Goal: Check status: Check status

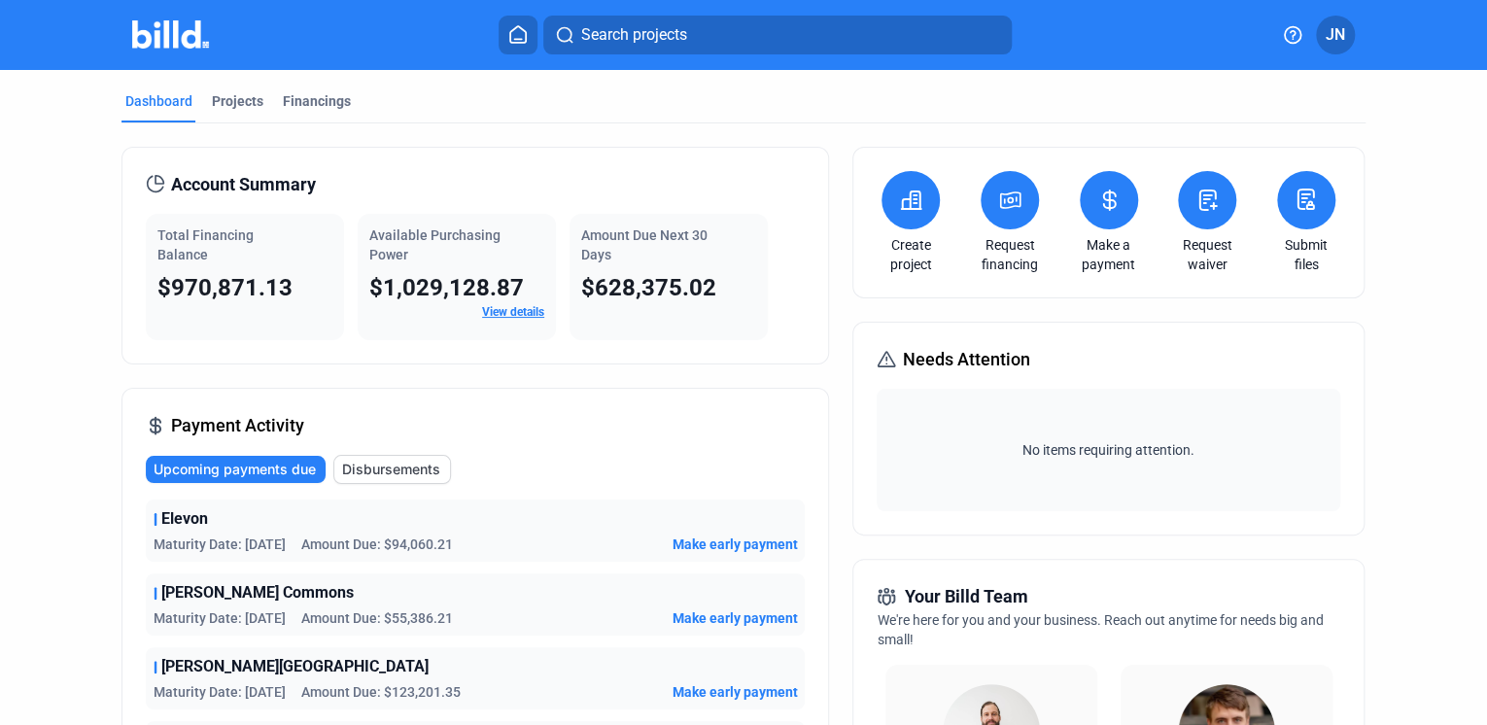
click at [386, 473] on span "Disbursements" at bounding box center [391, 469] width 98 height 19
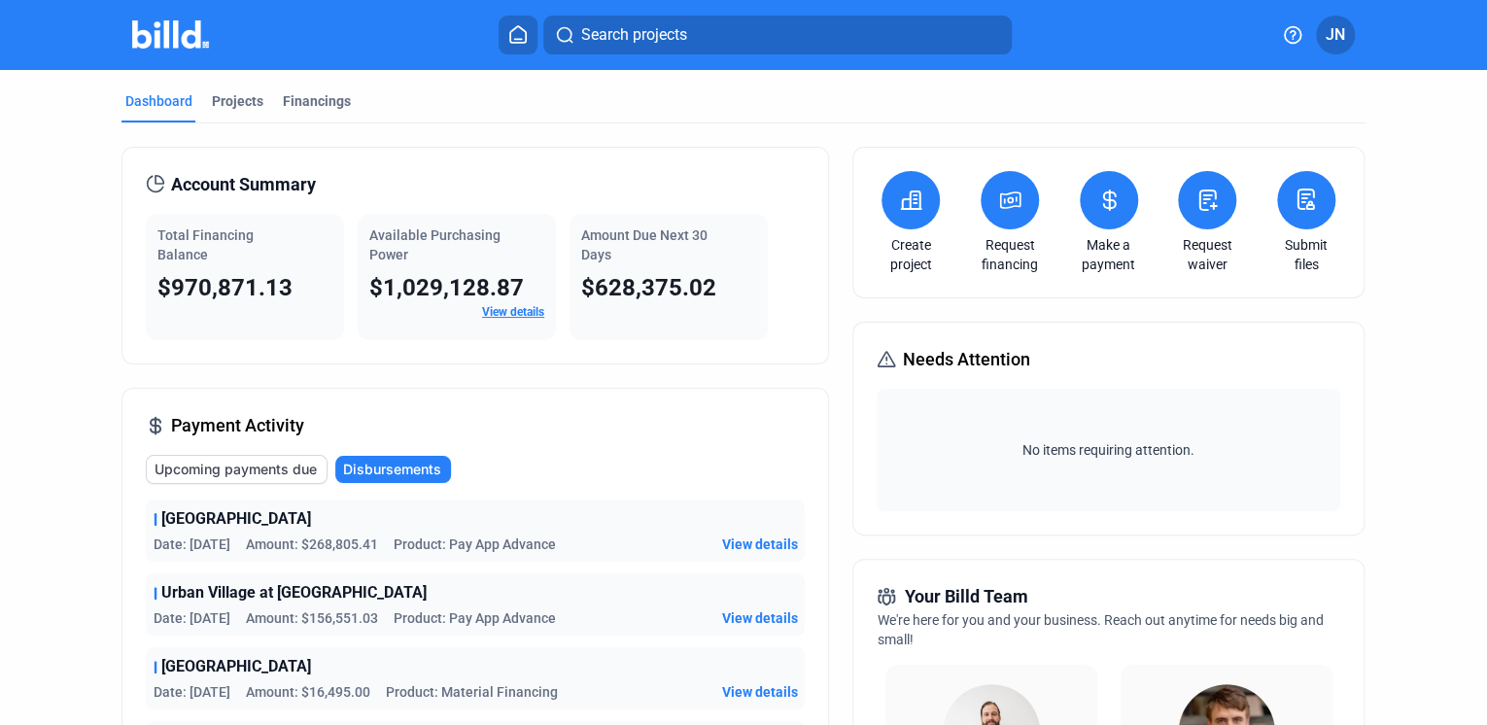
click at [254, 453] on div "Payment Activity Upcoming payments due Disbursements [GEOGRAPHIC_DATA] Date: [D…" at bounding box center [474, 658] width 707 height 540
click at [238, 470] on span "Upcoming payments due" at bounding box center [236, 469] width 162 height 19
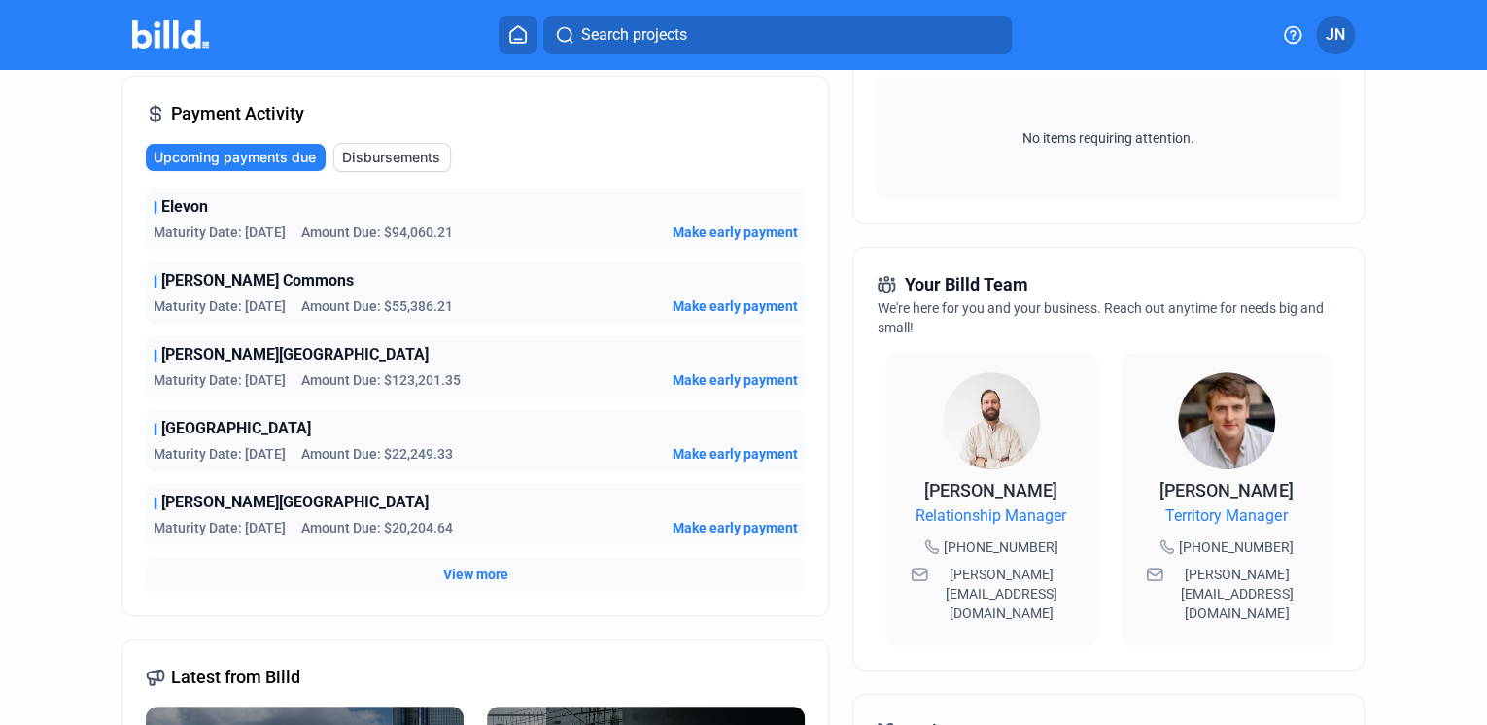
scroll to position [311, 0]
click at [486, 568] on span "View more" at bounding box center [475, 575] width 65 height 19
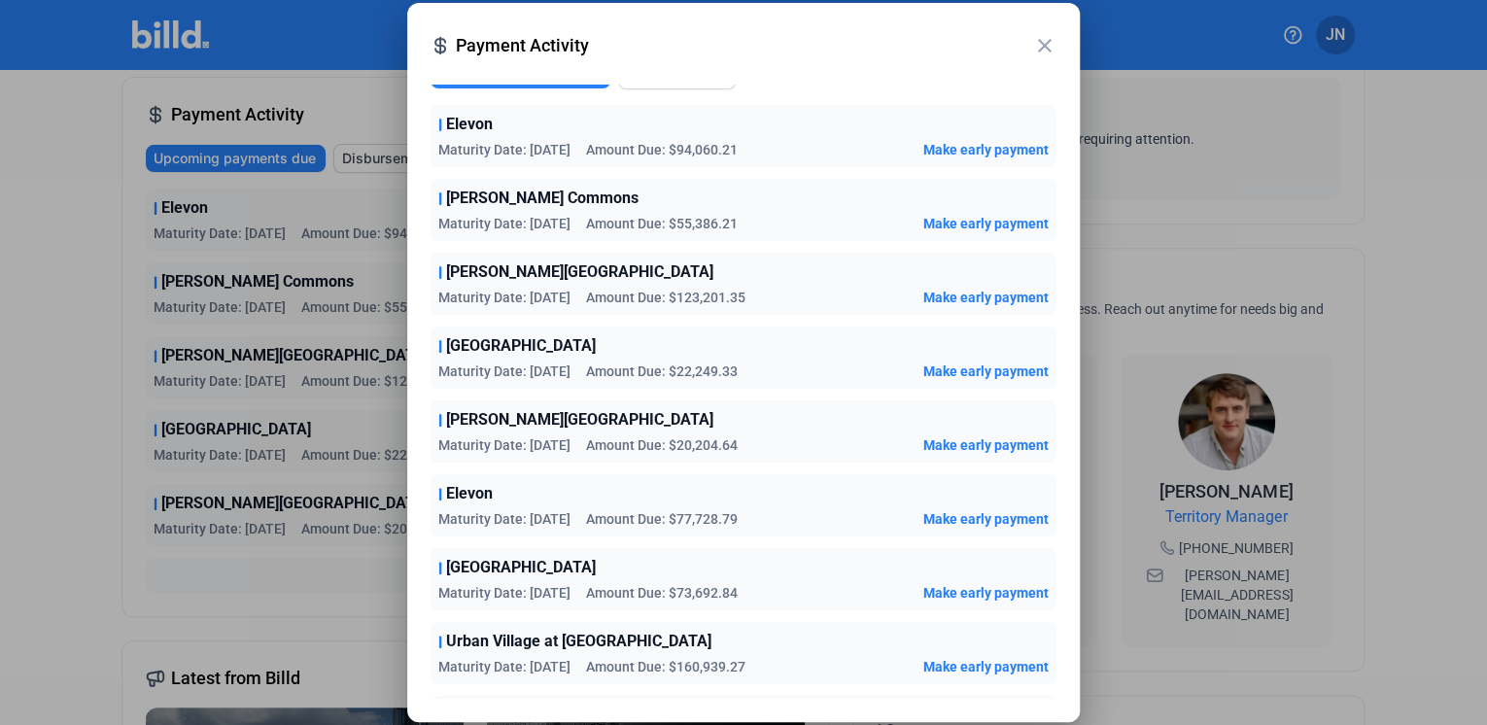
scroll to position [0, 0]
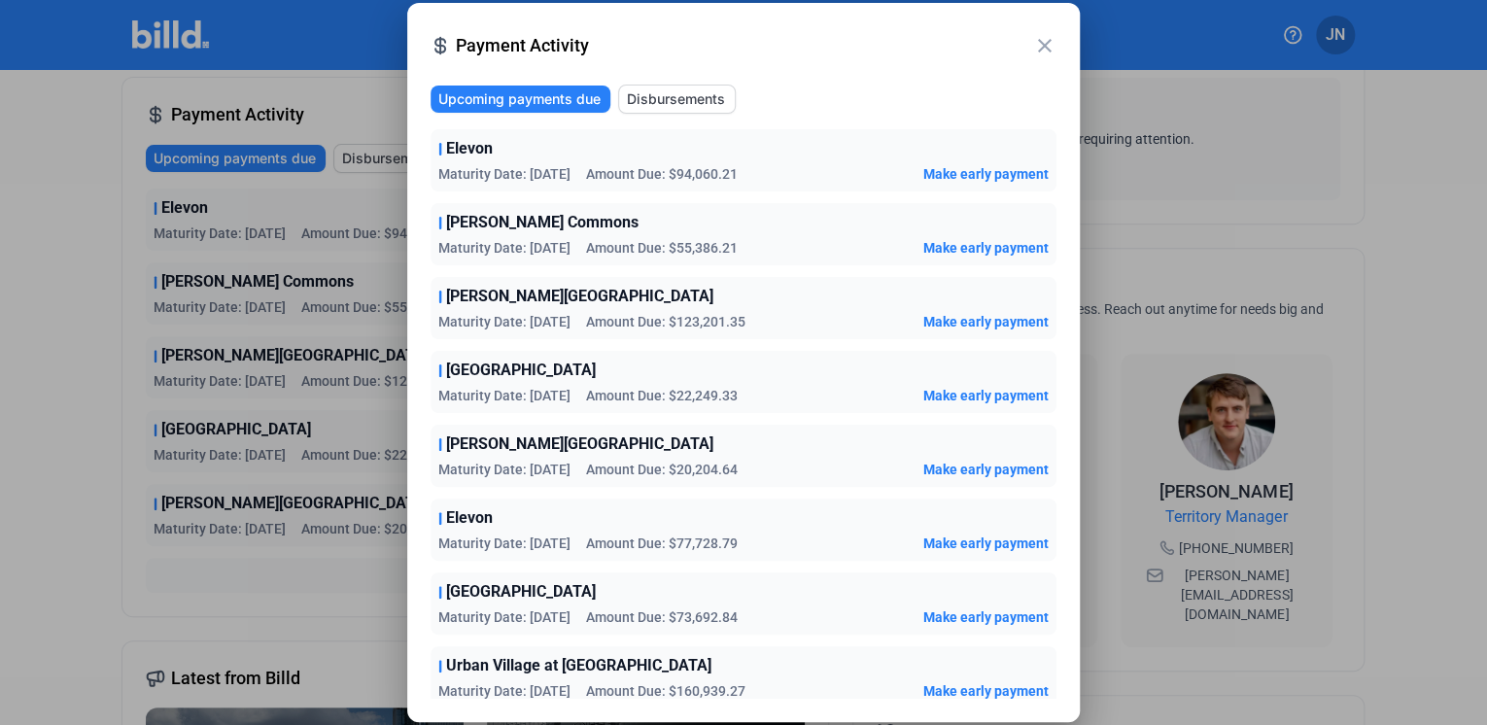
drag, startPoint x: 1041, startPoint y: 43, endPoint x: 1030, endPoint y: 59, distance: 19.7
click at [1040, 43] on mat-icon "close" at bounding box center [1044, 45] width 23 height 23
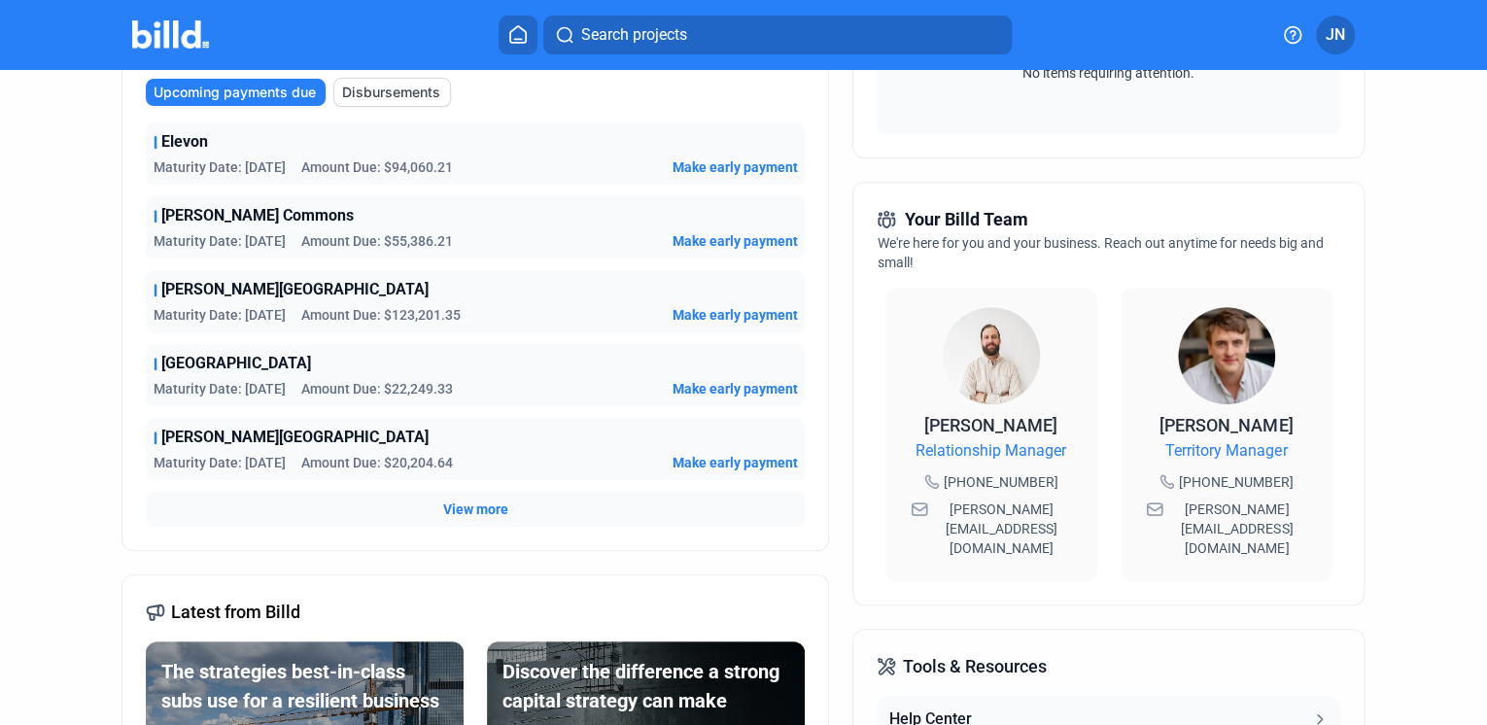
scroll to position [389, 0]
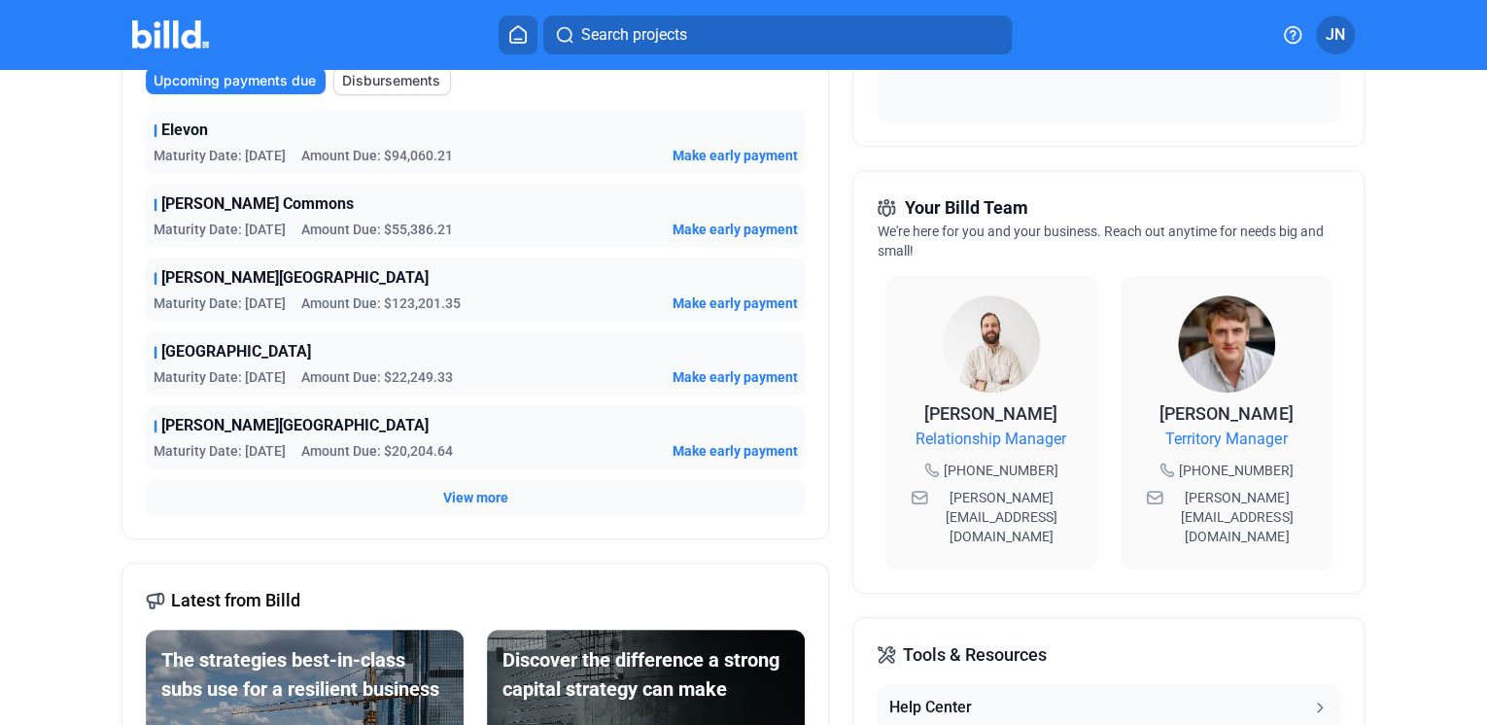
click at [468, 498] on span "View more" at bounding box center [475, 497] width 65 height 19
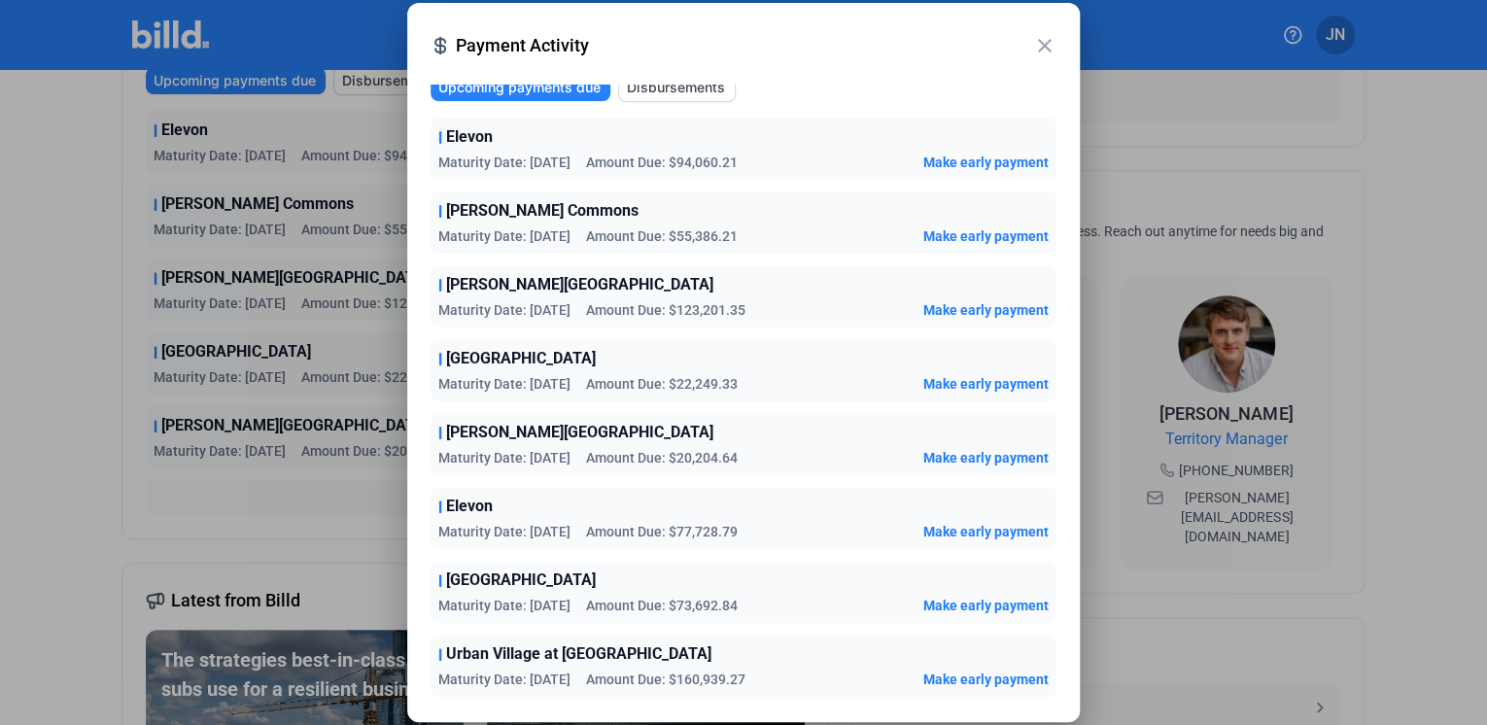
scroll to position [0, 0]
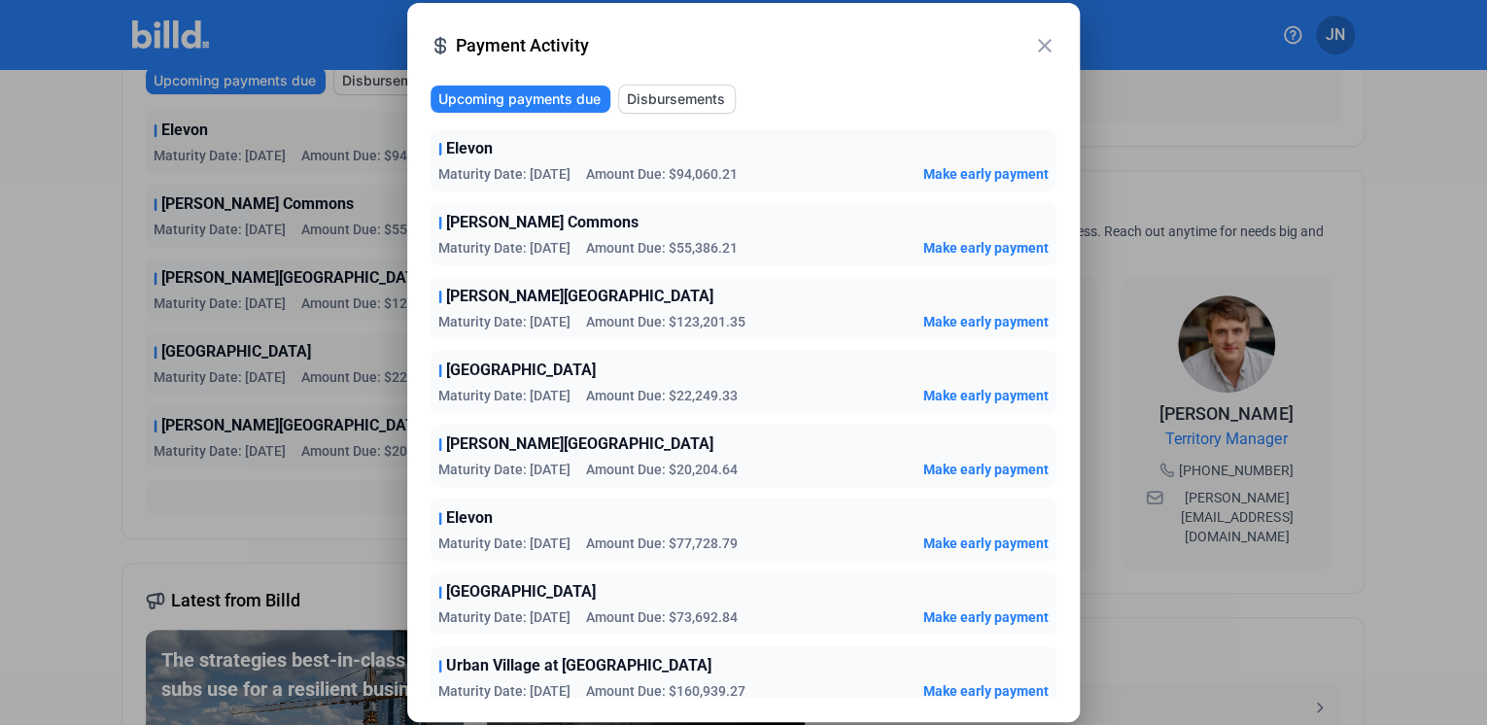
click at [1050, 44] on mat-icon "close" at bounding box center [1044, 45] width 23 height 23
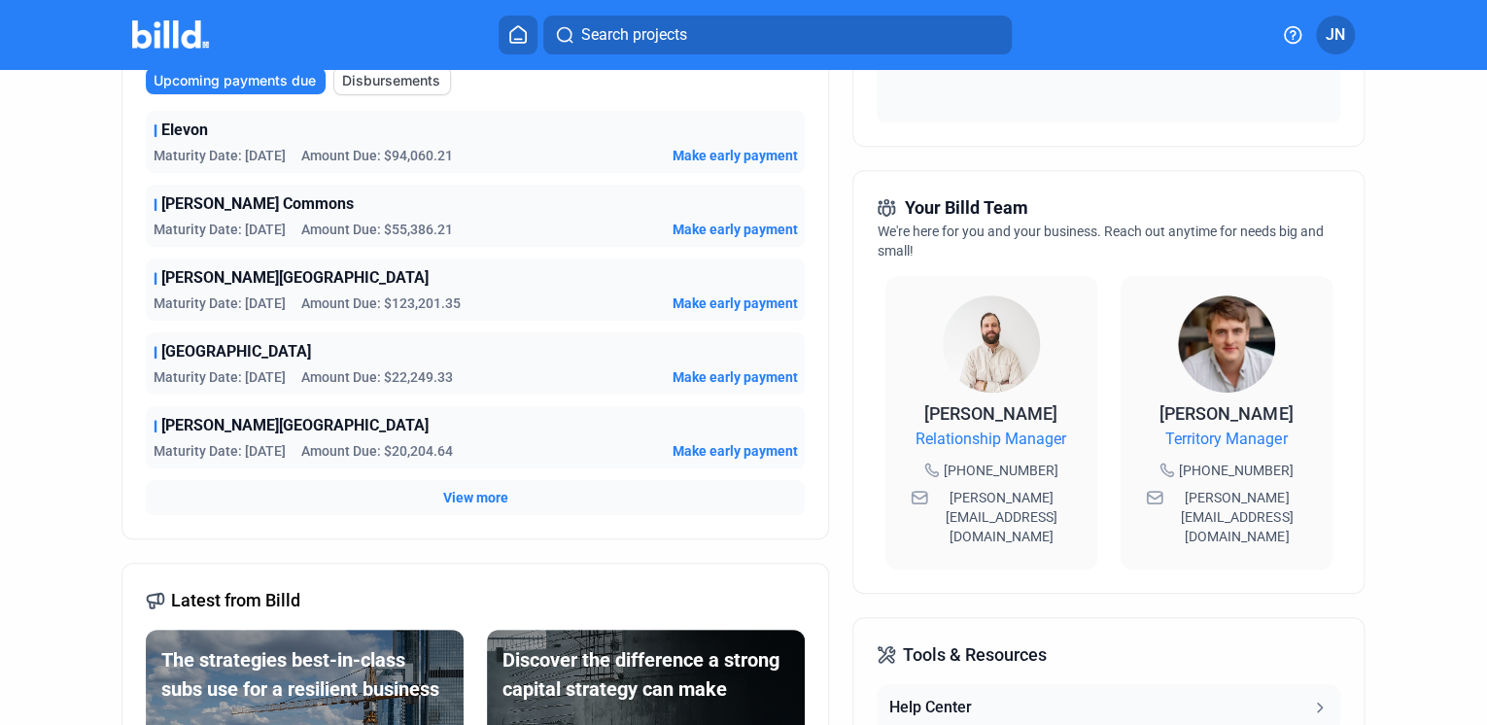
click at [478, 500] on span "View more" at bounding box center [475, 497] width 65 height 19
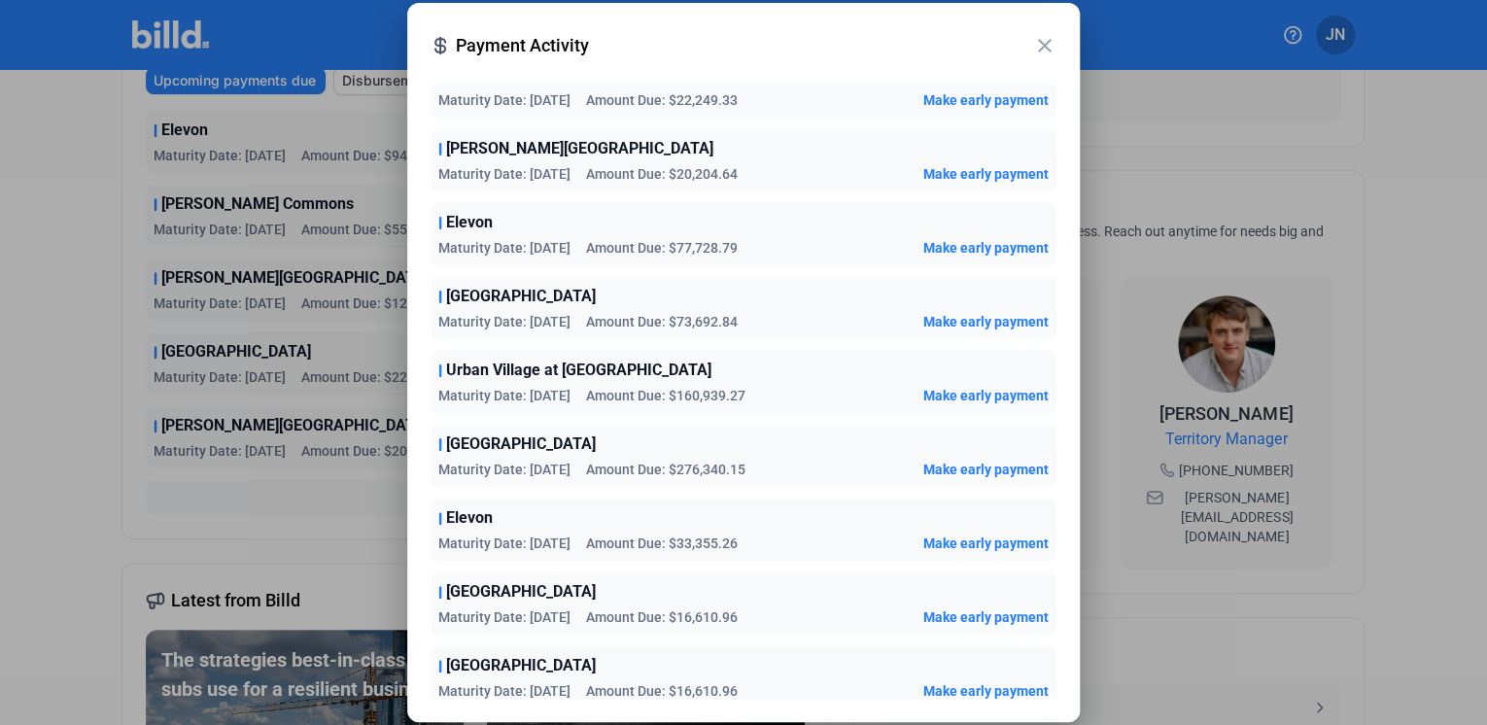
scroll to position [304, 0]
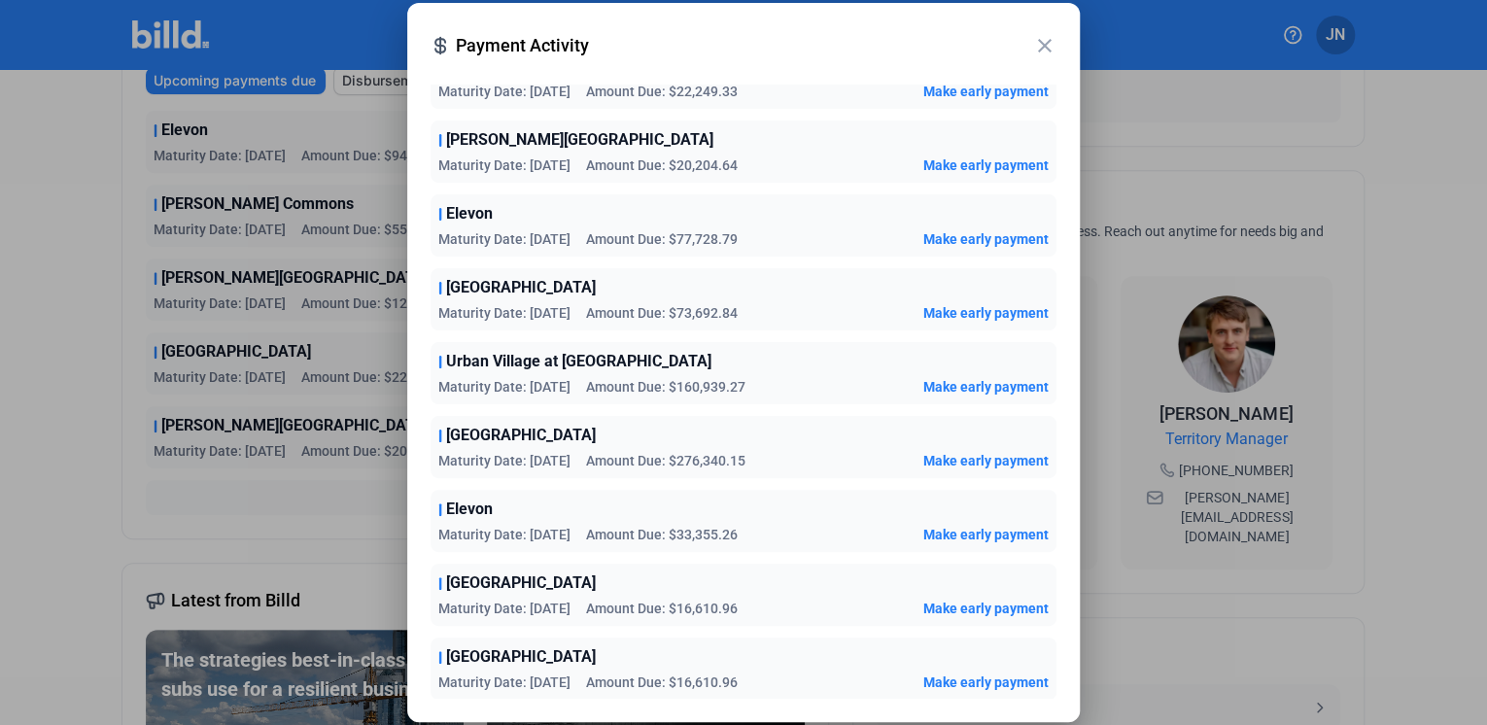
click at [1038, 41] on mat-icon "close" at bounding box center [1044, 45] width 23 height 23
